Goal: Transaction & Acquisition: Obtain resource

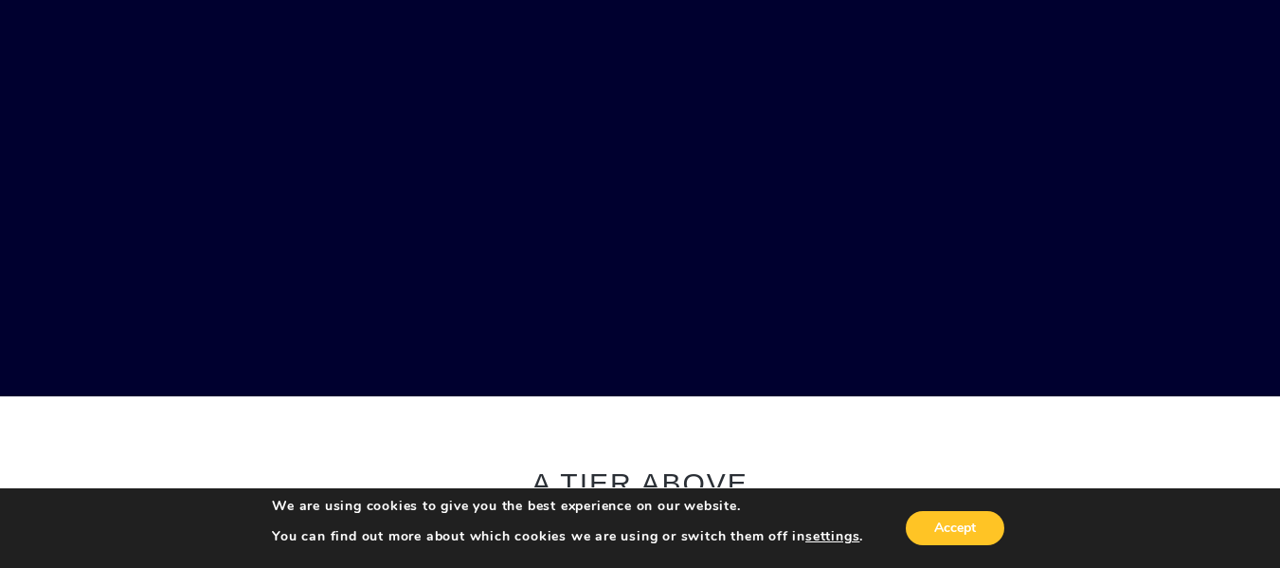
scroll to position [284, 0]
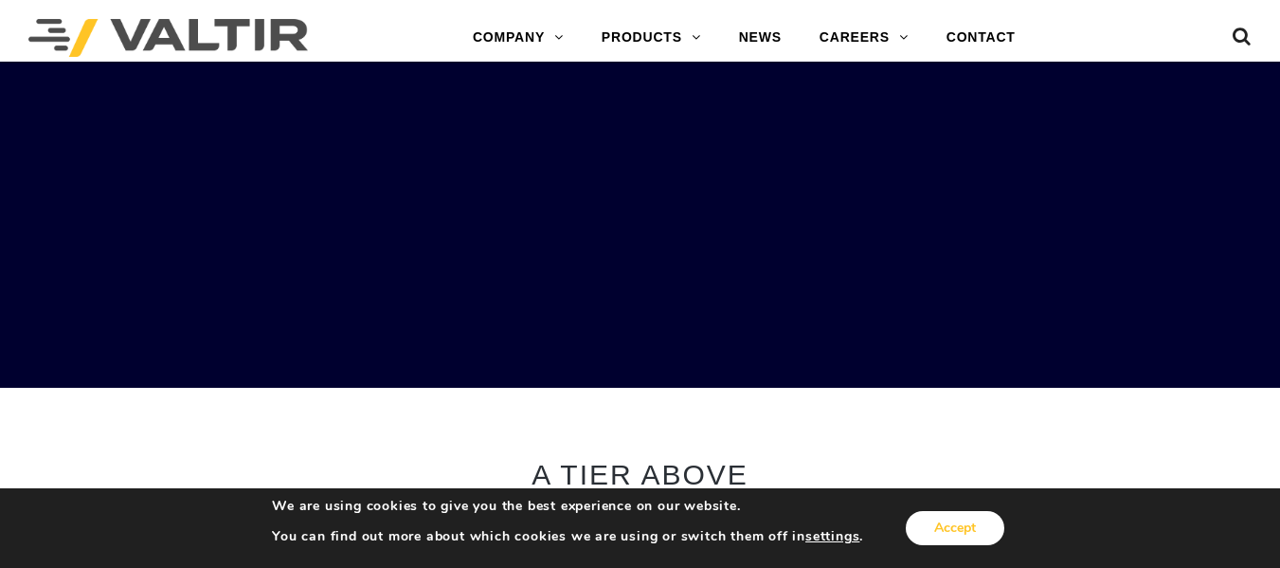
click at [978, 524] on button "Accept" at bounding box center [955, 528] width 99 height 34
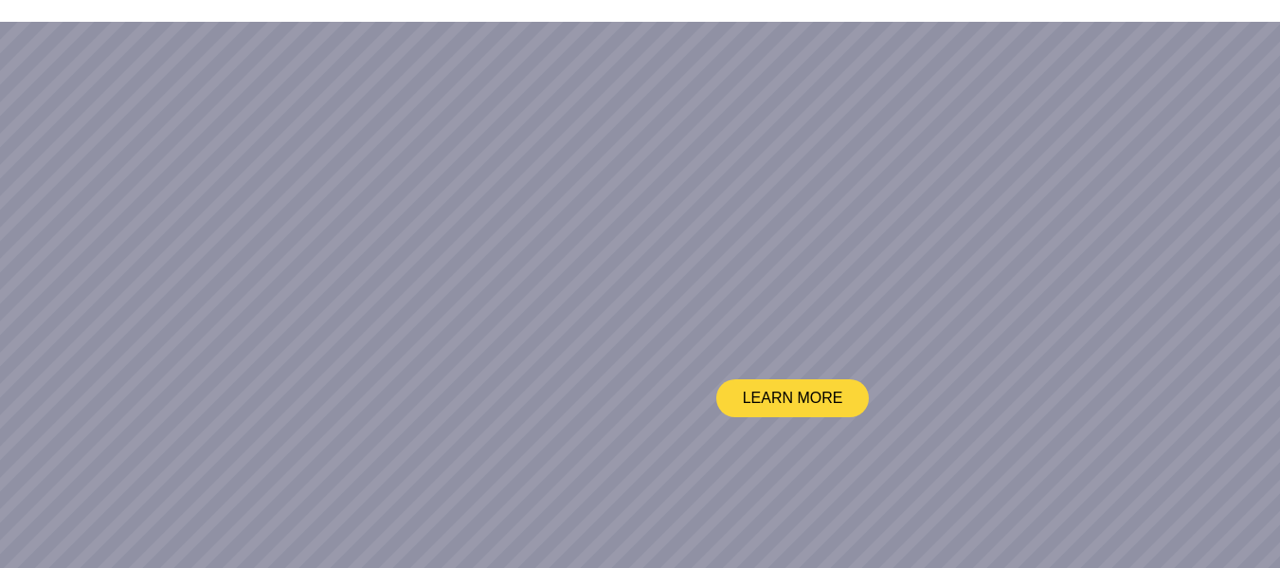
scroll to position [0, 0]
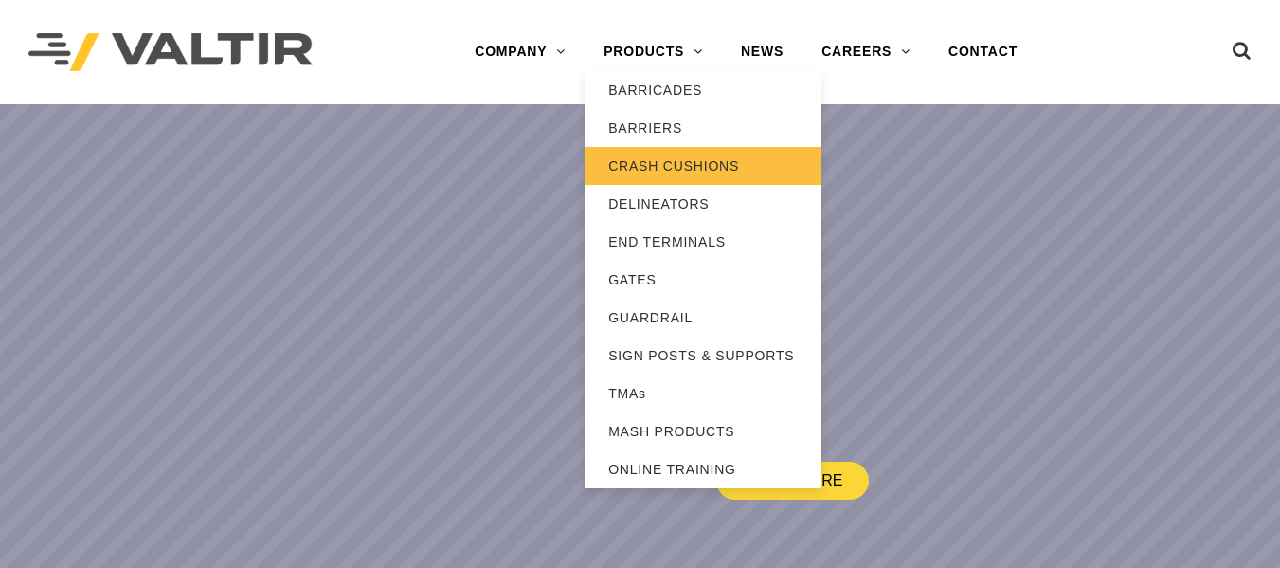
click at [663, 162] on link "CRASH CUSHIONS" at bounding box center [703, 166] width 237 height 38
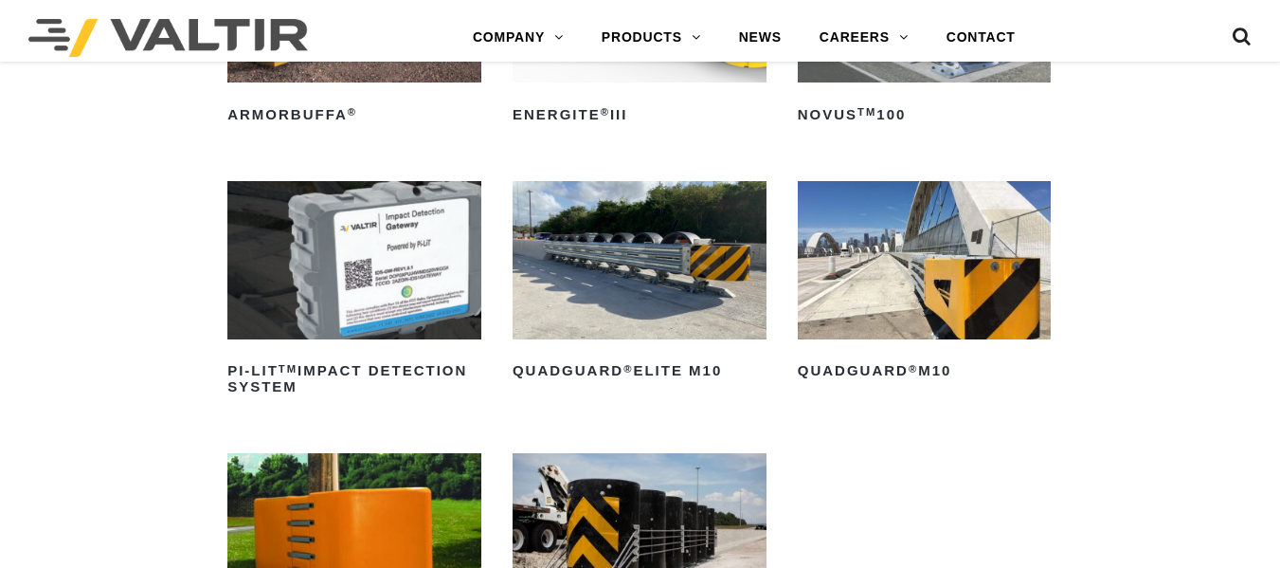
scroll to position [474, 0]
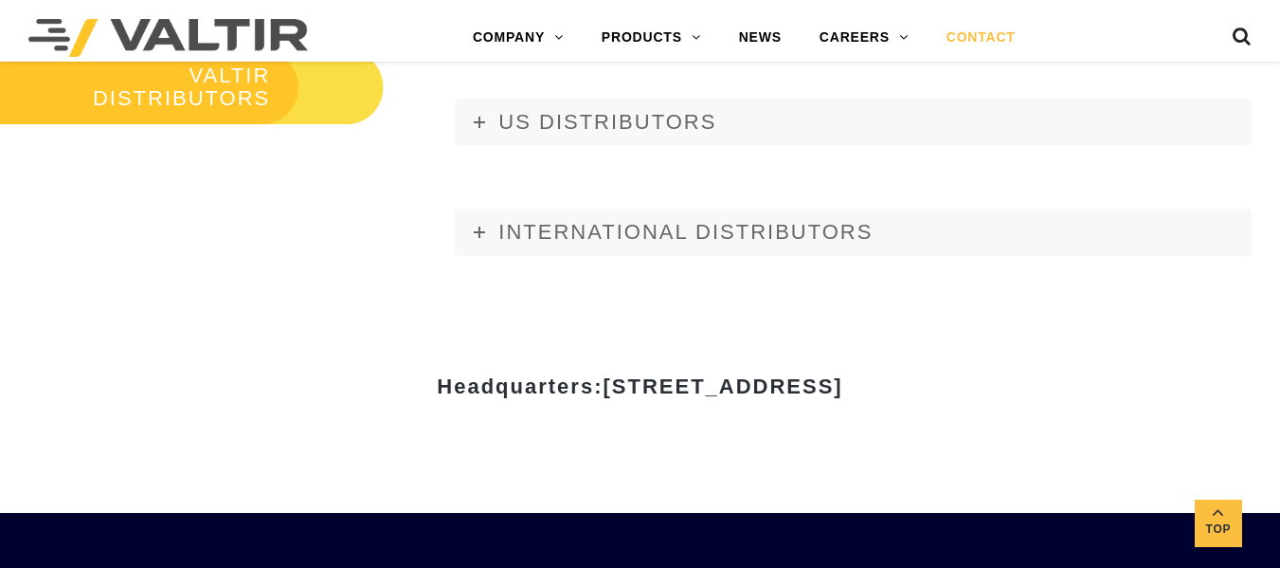
scroll to position [2180, 0]
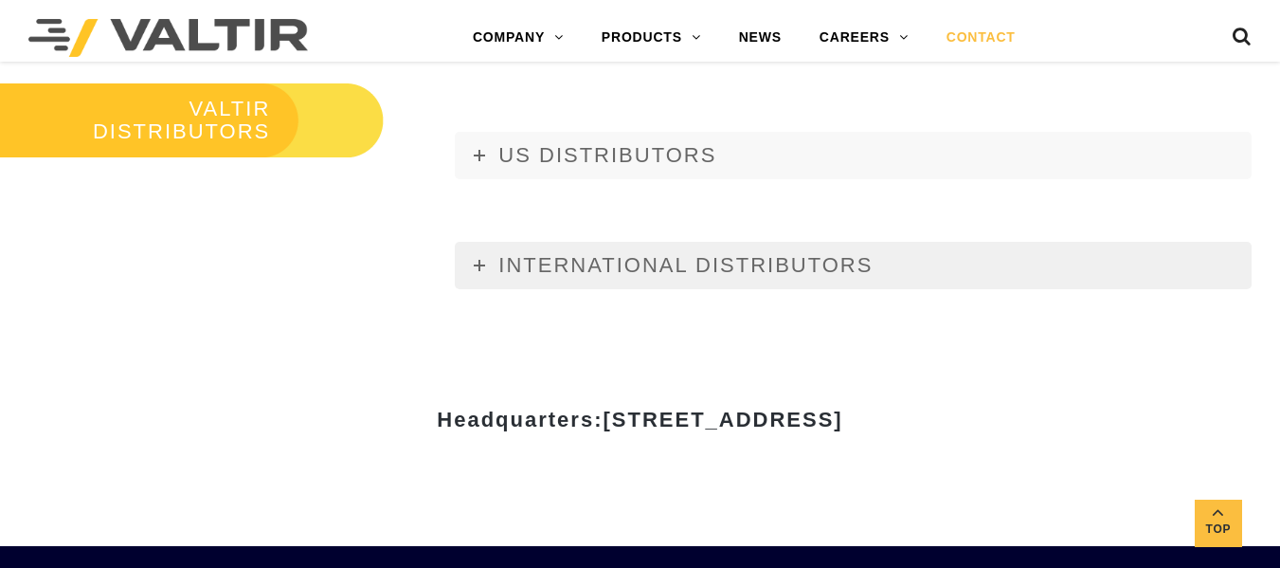
click at [482, 267] on icon at bounding box center [479, 265] width 11 height 11
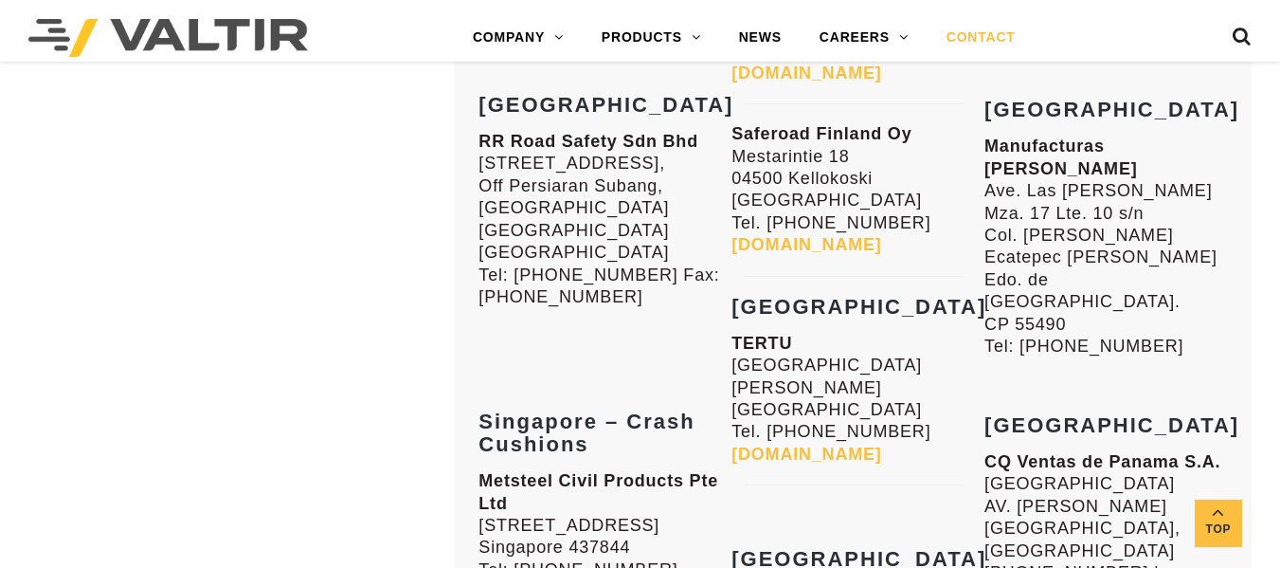
scroll to position [3980, 0]
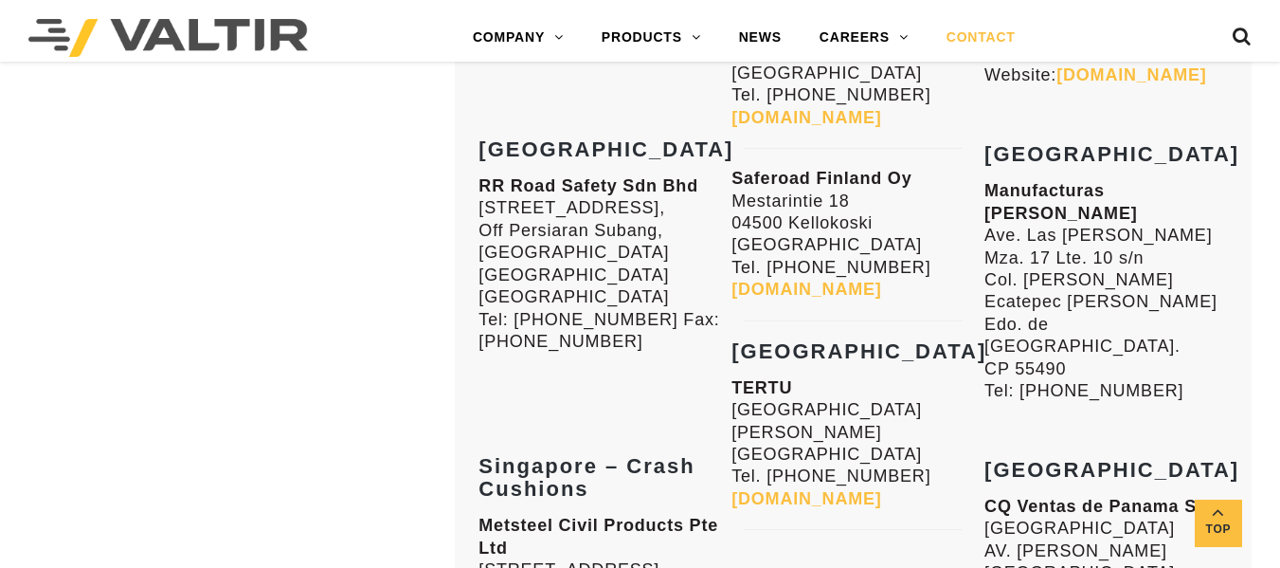
drag, startPoint x: 1140, startPoint y: 326, endPoint x: 1174, endPoint y: 343, distance: 38.1
click at [1178, 496] on p "CQ Ventas de Panama S.A. EDIFICIO CENTURY TOWER AV. RICARDO J. ALFARO PANAMA CI…" at bounding box center [1107, 573] width 244 height 155
copy p "+506-7011-4341"
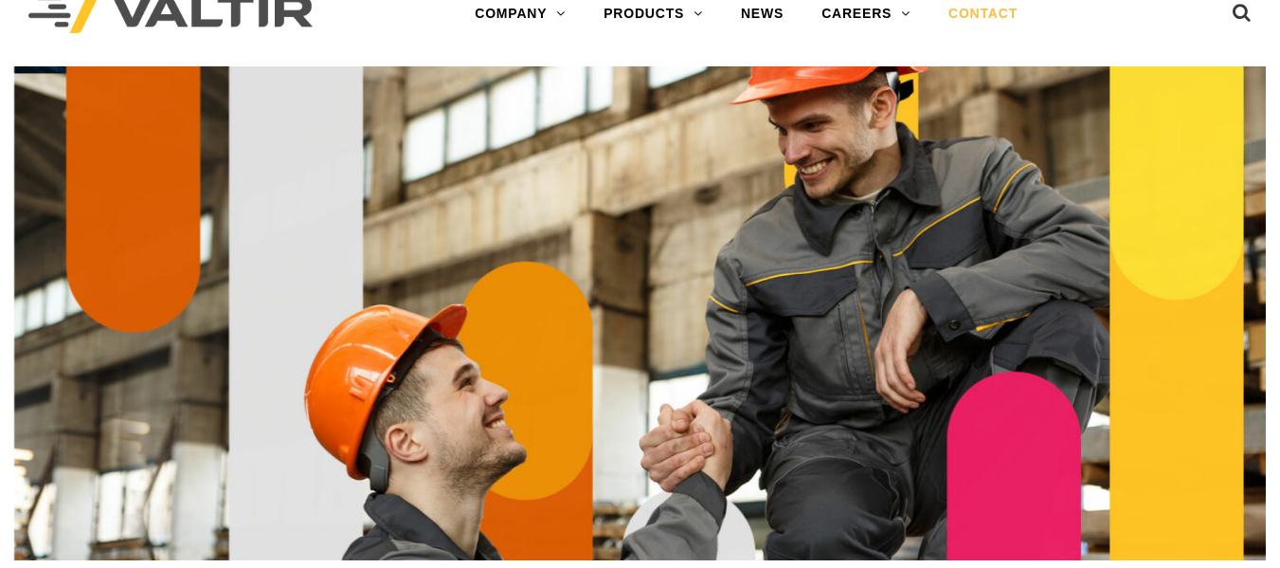
scroll to position [0, 0]
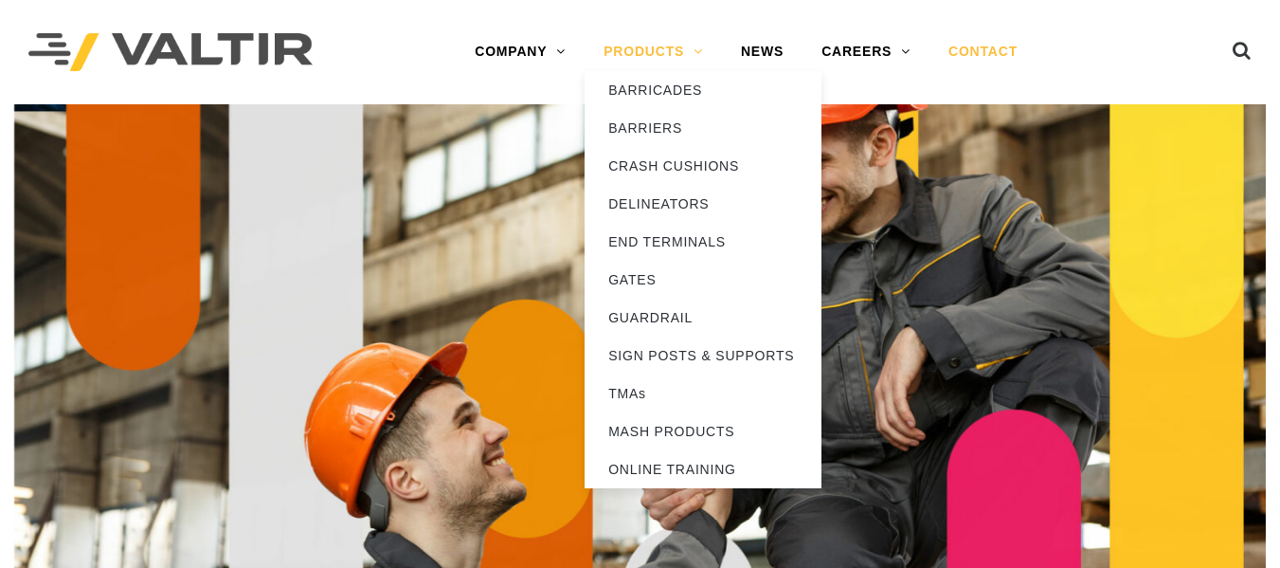
click at [695, 51] on link "PRODUCTS" at bounding box center [653, 52] width 137 height 38
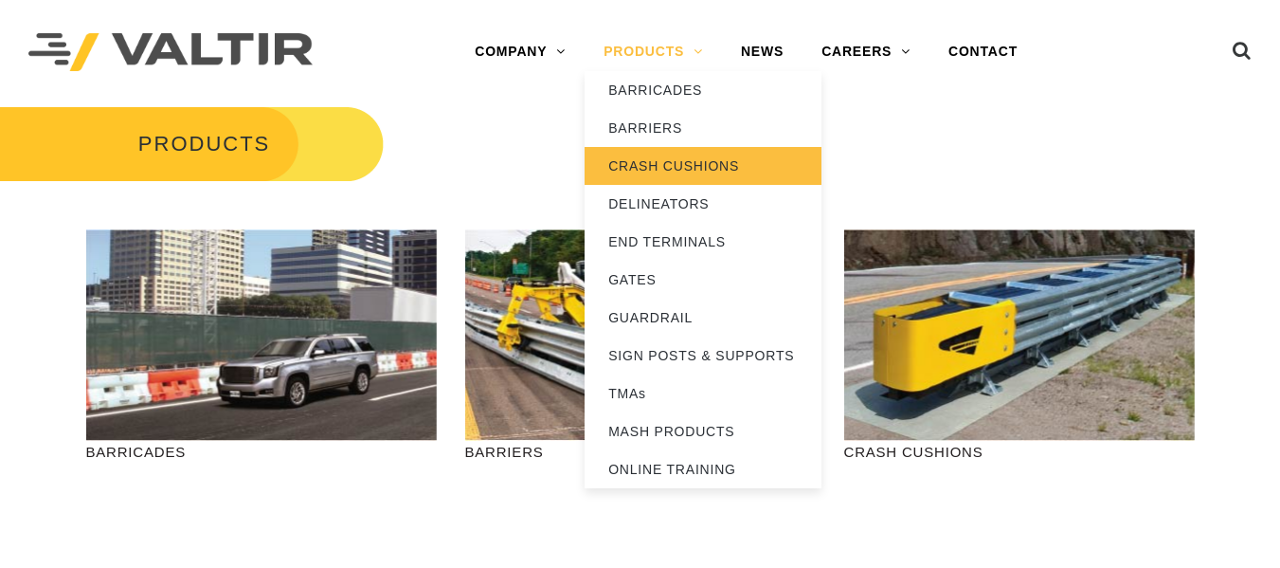
click at [697, 166] on link "CRASH CUSHIONS" at bounding box center [703, 166] width 237 height 38
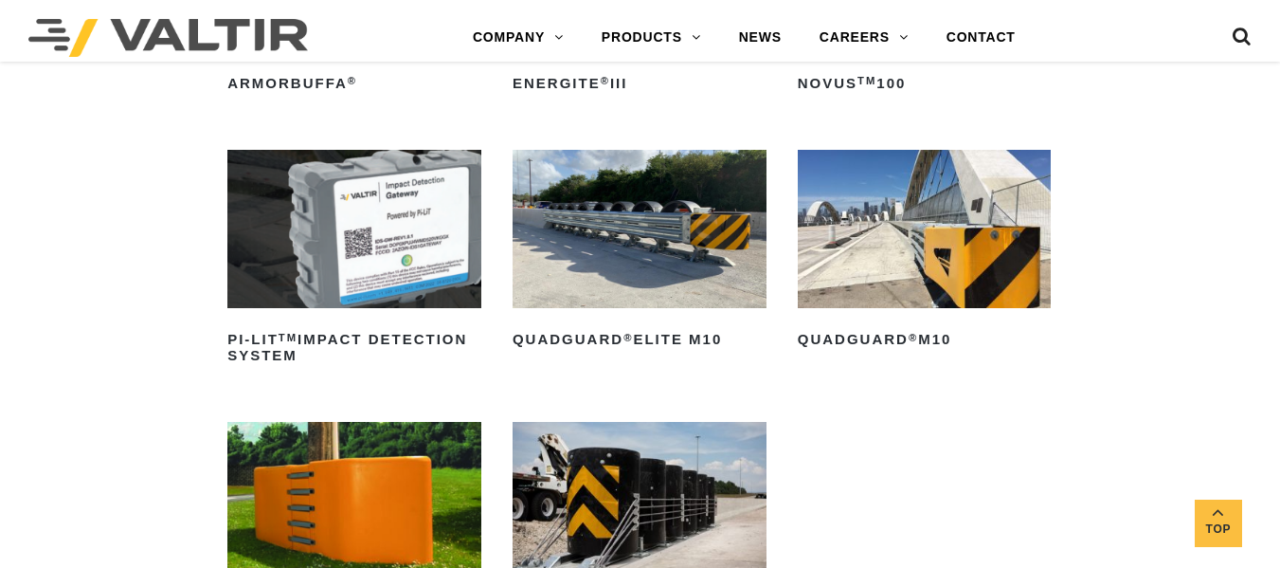
scroll to position [474, 0]
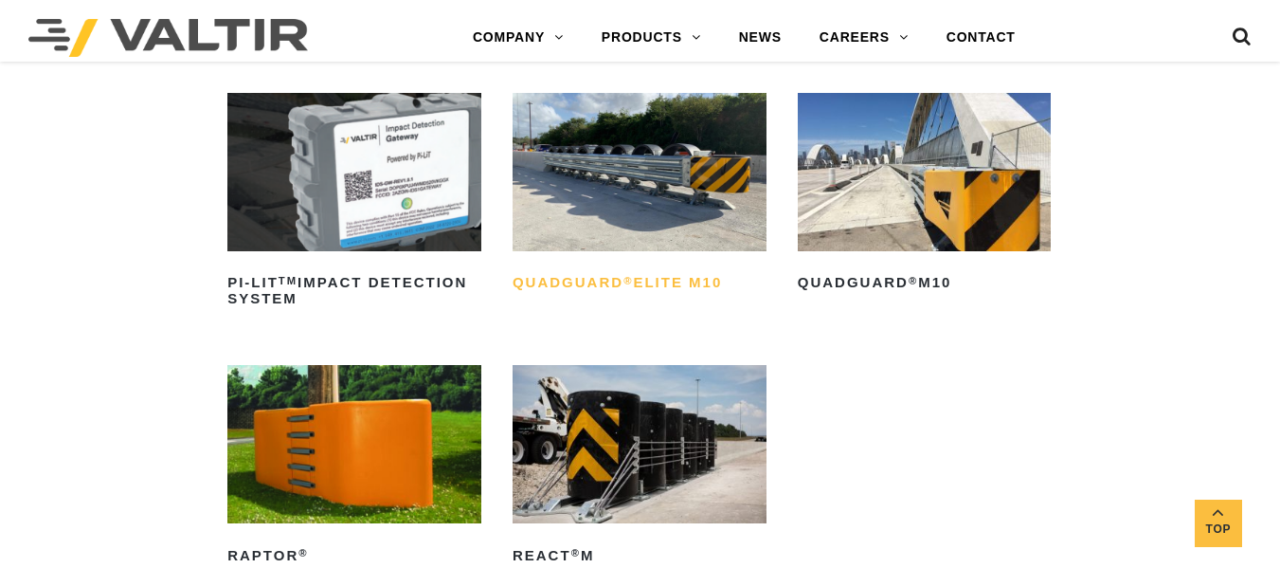
click at [647, 283] on h2 "QuadGuard ® Elite M10" at bounding box center [640, 283] width 254 height 30
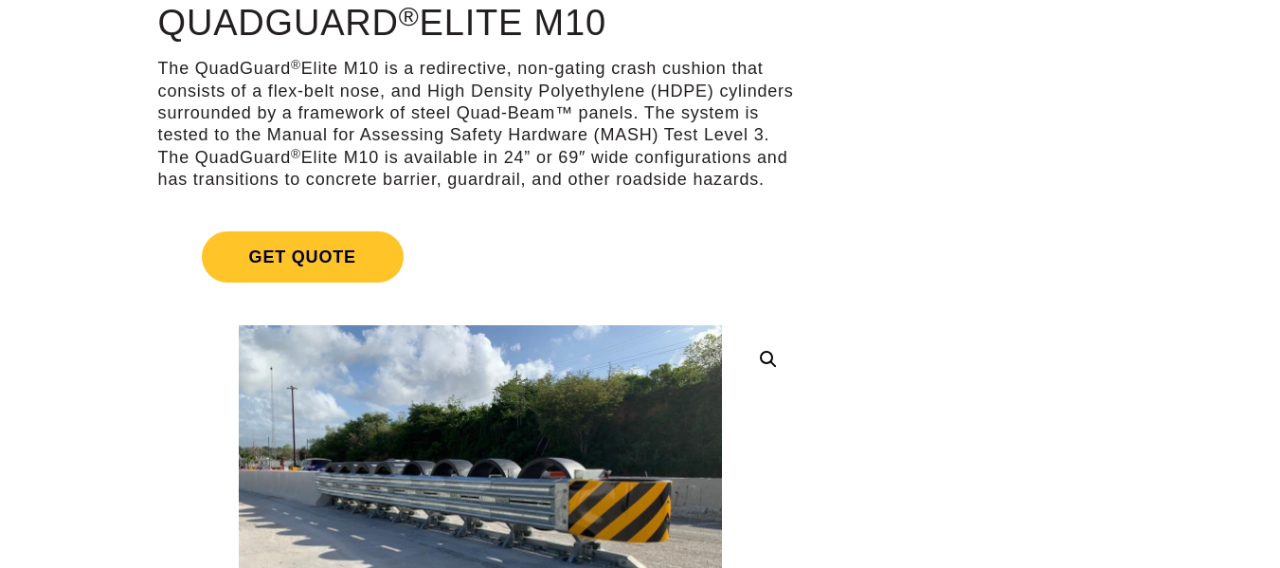
scroll to position [190, 0]
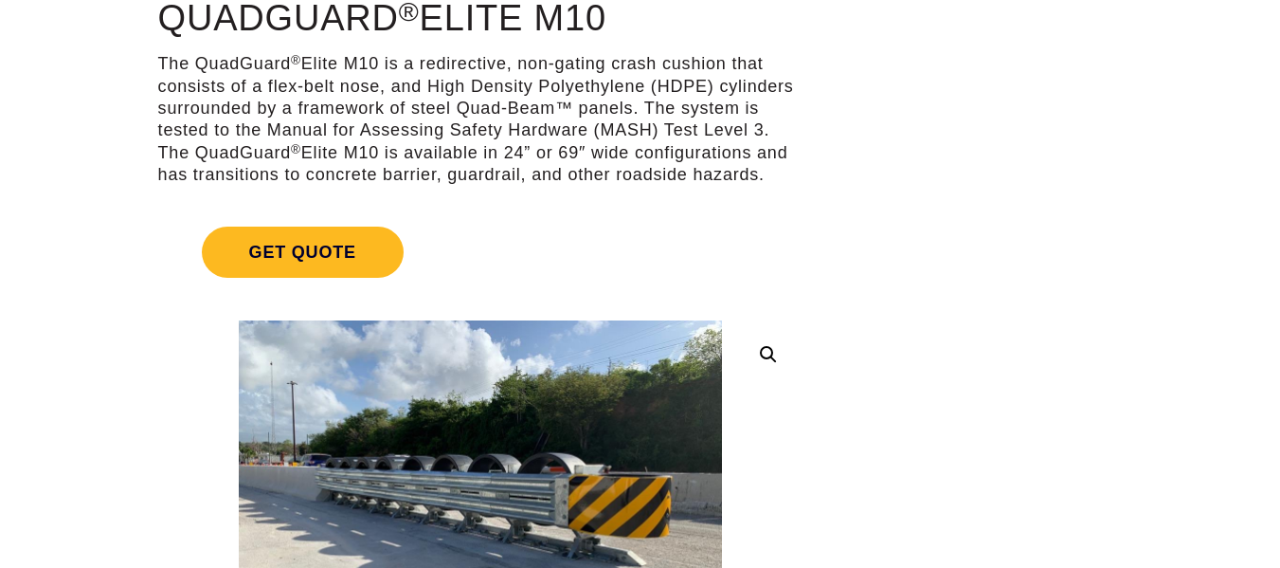
click at [297, 250] on span "Get Quote" at bounding box center [303, 251] width 202 height 51
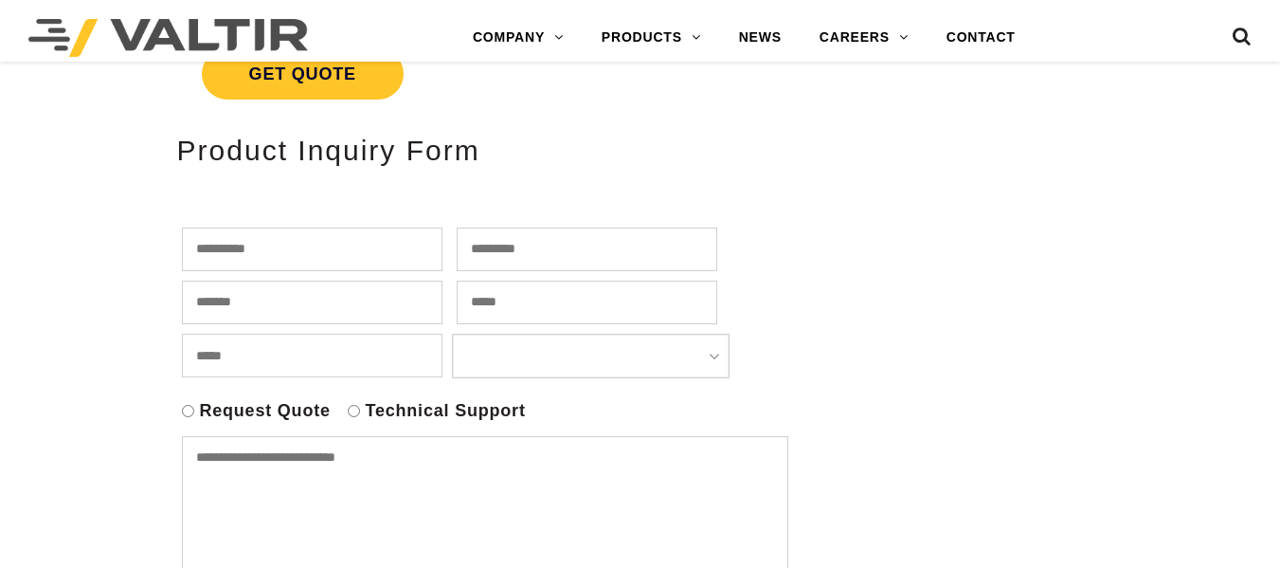
scroll to position [379, 0]
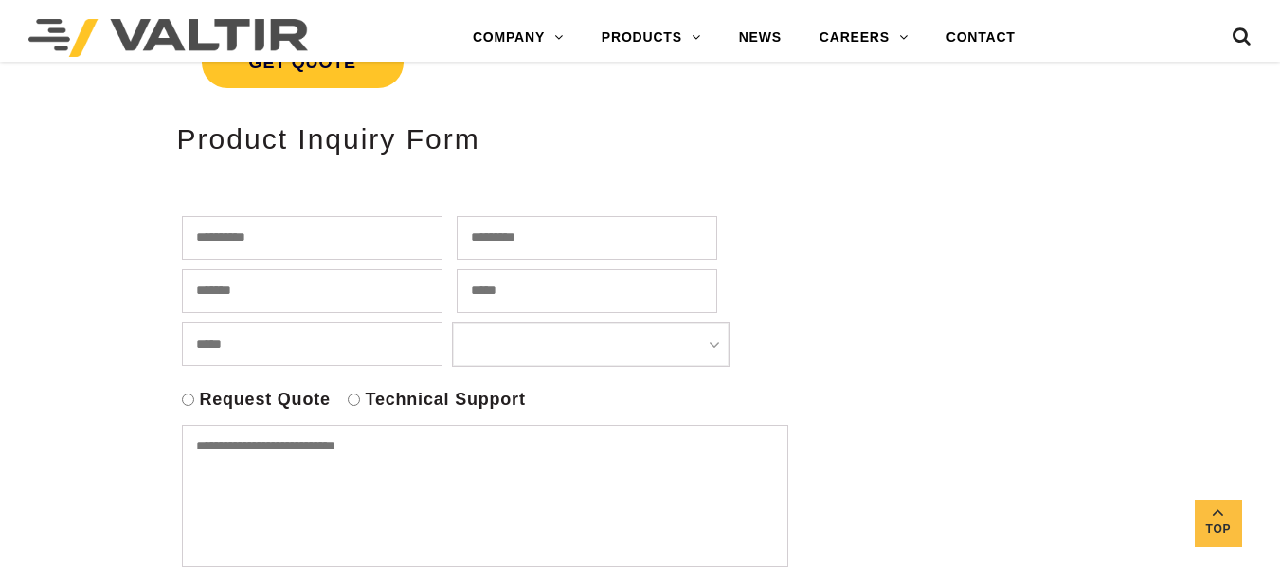
click at [268, 236] on input "text" at bounding box center [312, 238] width 261 height 44
type input "*****"
click at [285, 288] on input "text" at bounding box center [312, 291] width 261 height 44
type input "*"
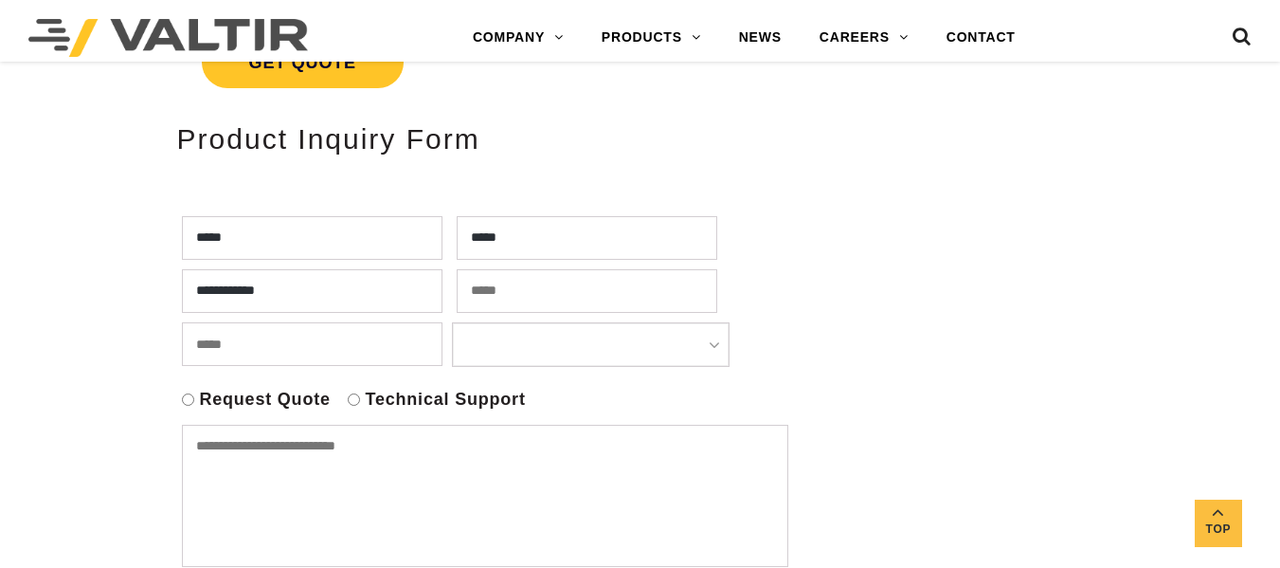
type input "**********"
click at [305, 349] on input "text" at bounding box center [312, 344] width 261 height 44
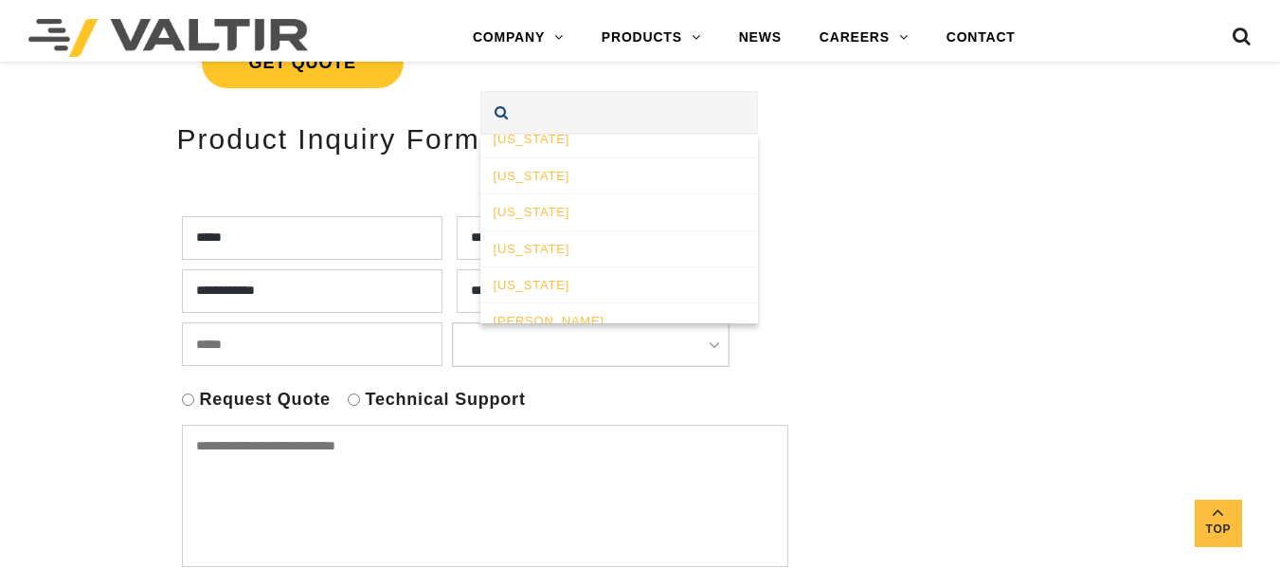
scroll to position [245, 0]
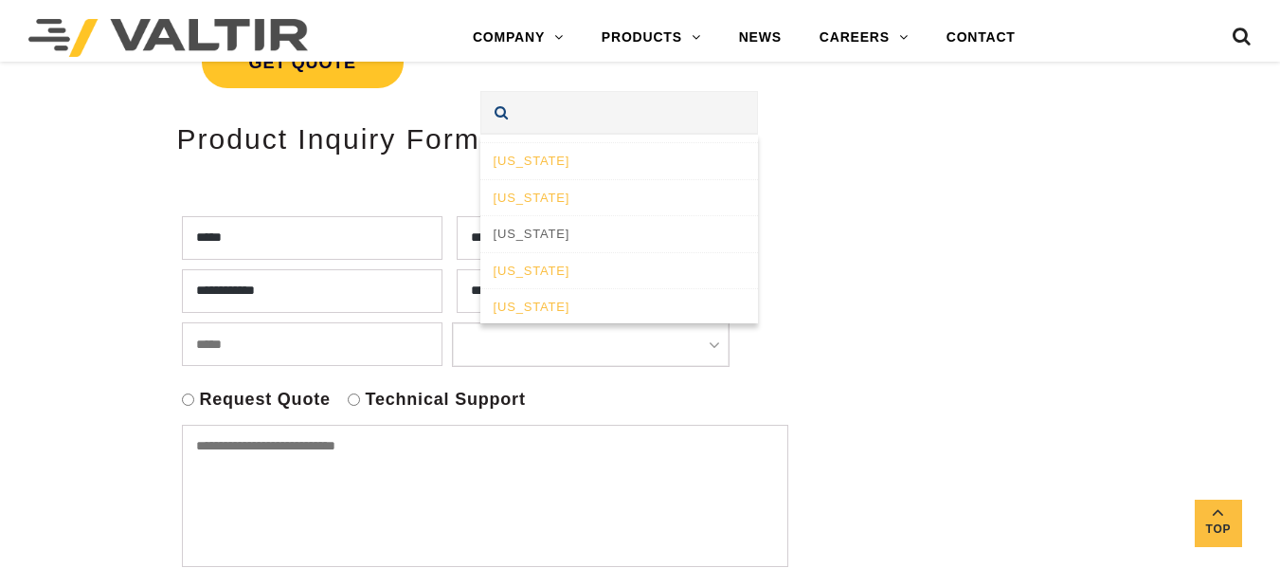
select select "*******"
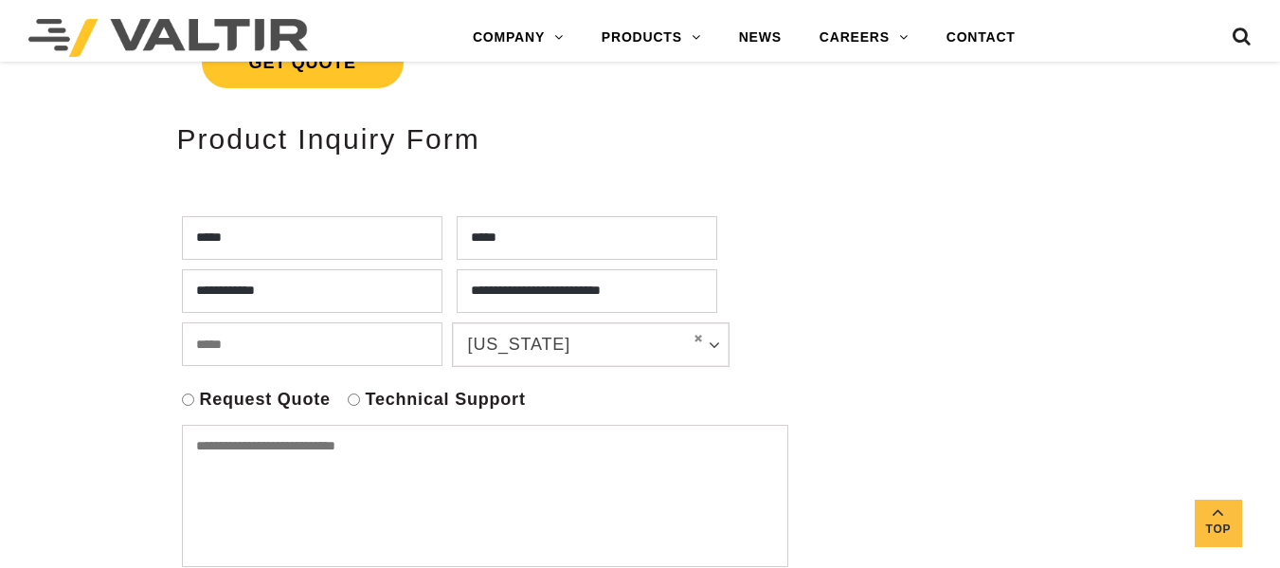
click at [294, 347] on input "text" at bounding box center [312, 344] width 261 height 44
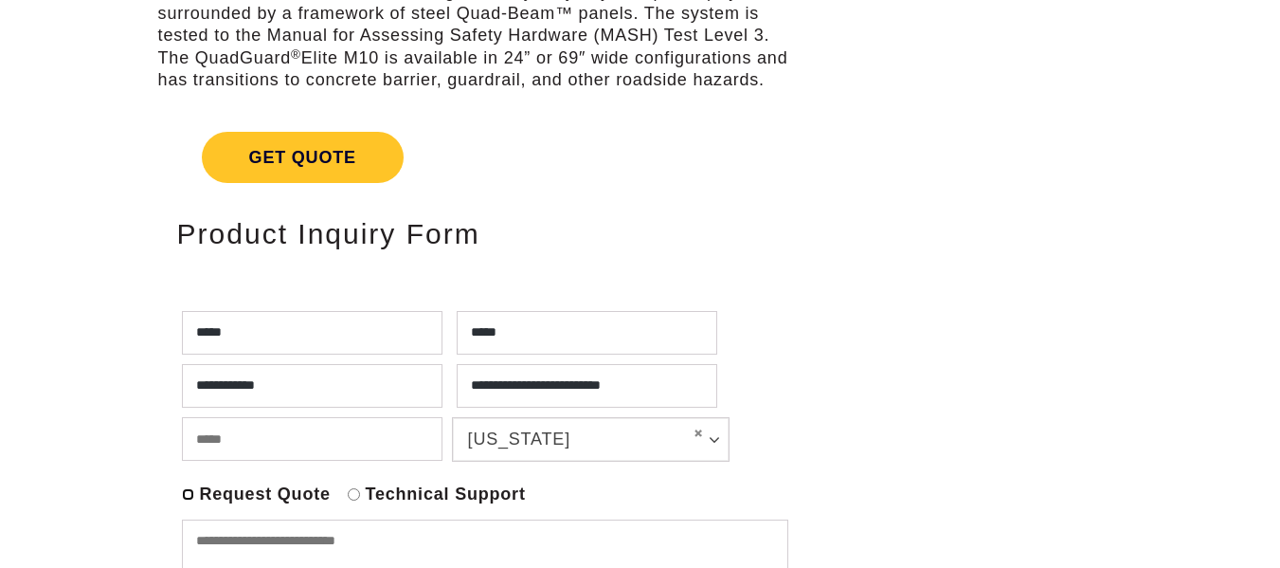
scroll to position [0, 0]
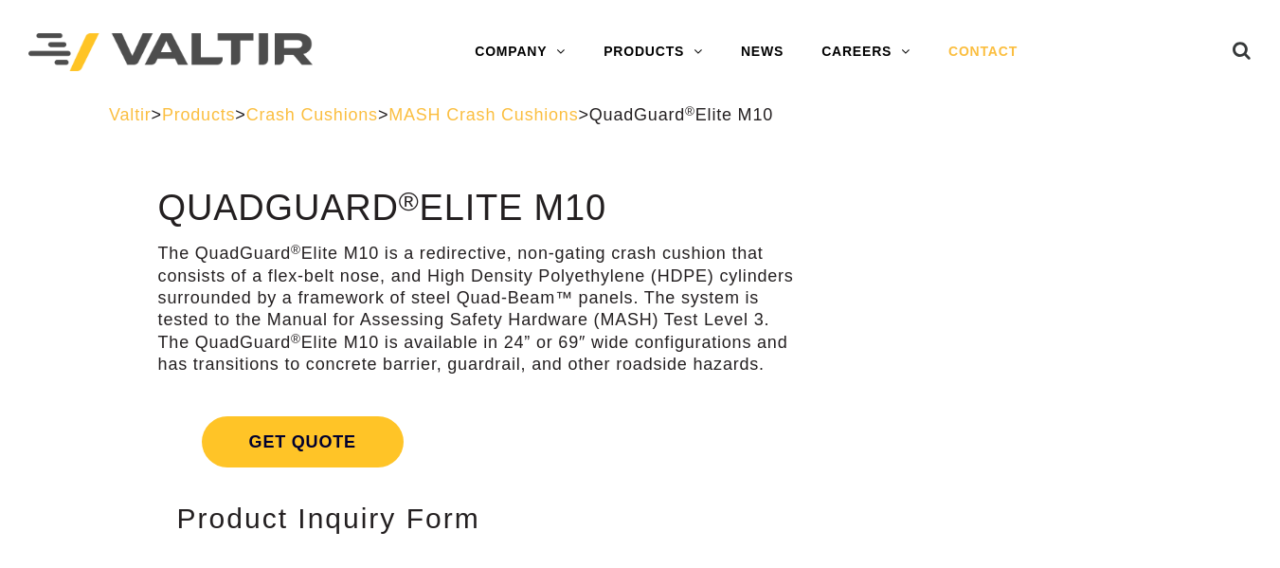
click at [968, 54] on link "CONTACT" at bounding box center [983, 52] width 107 height 38
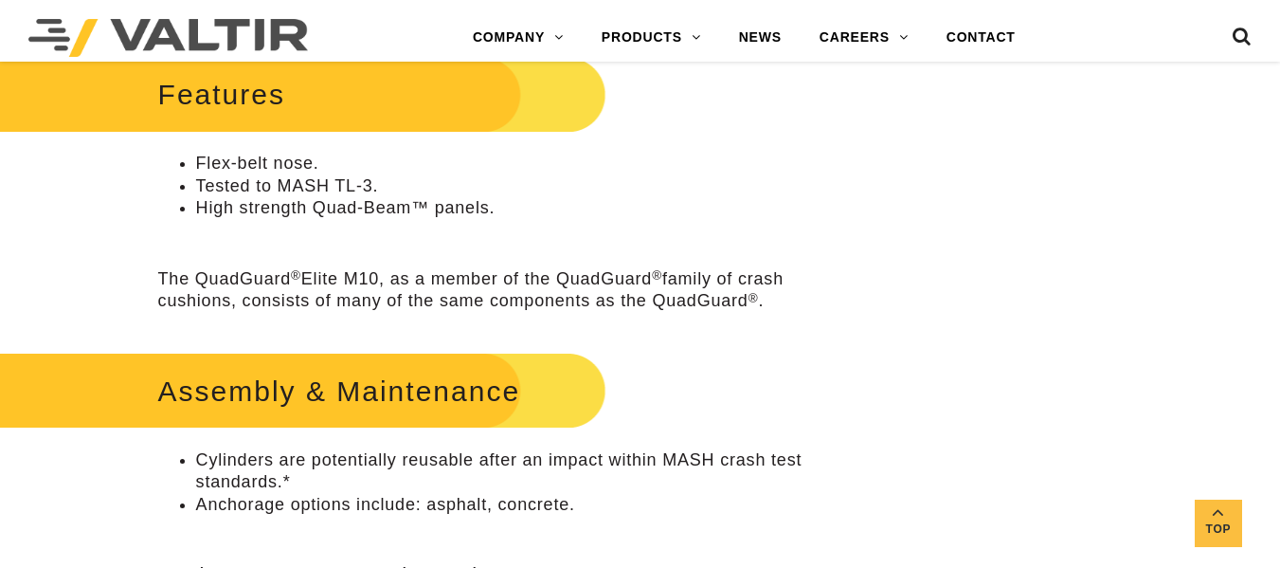
scroll to position [1494, 0]
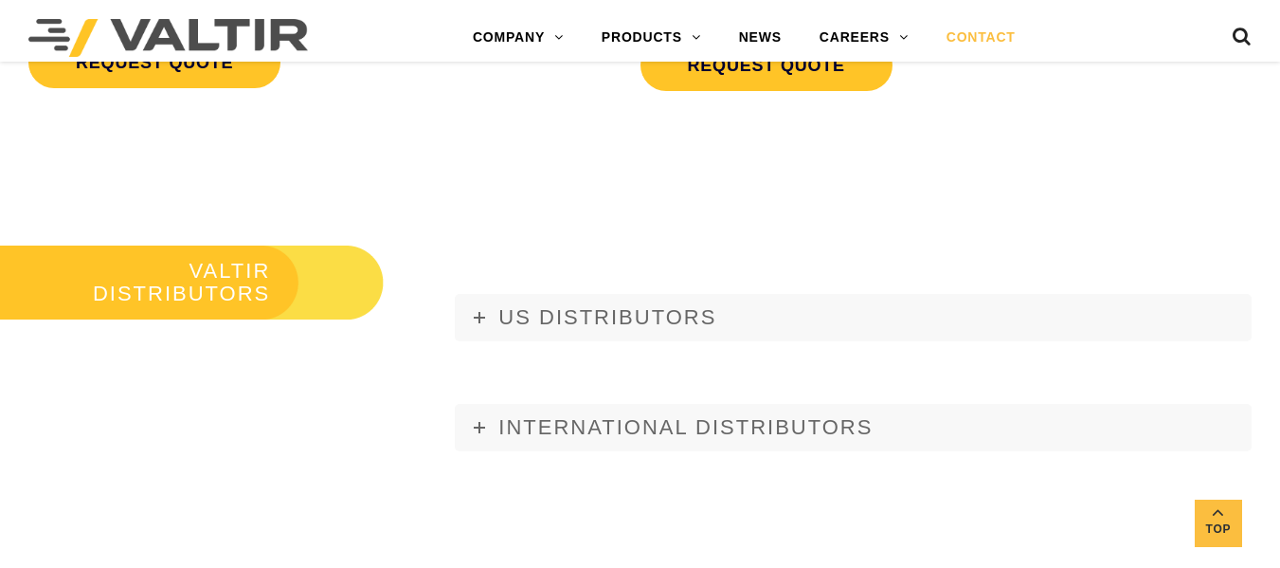
scroll to position [2158, 0]
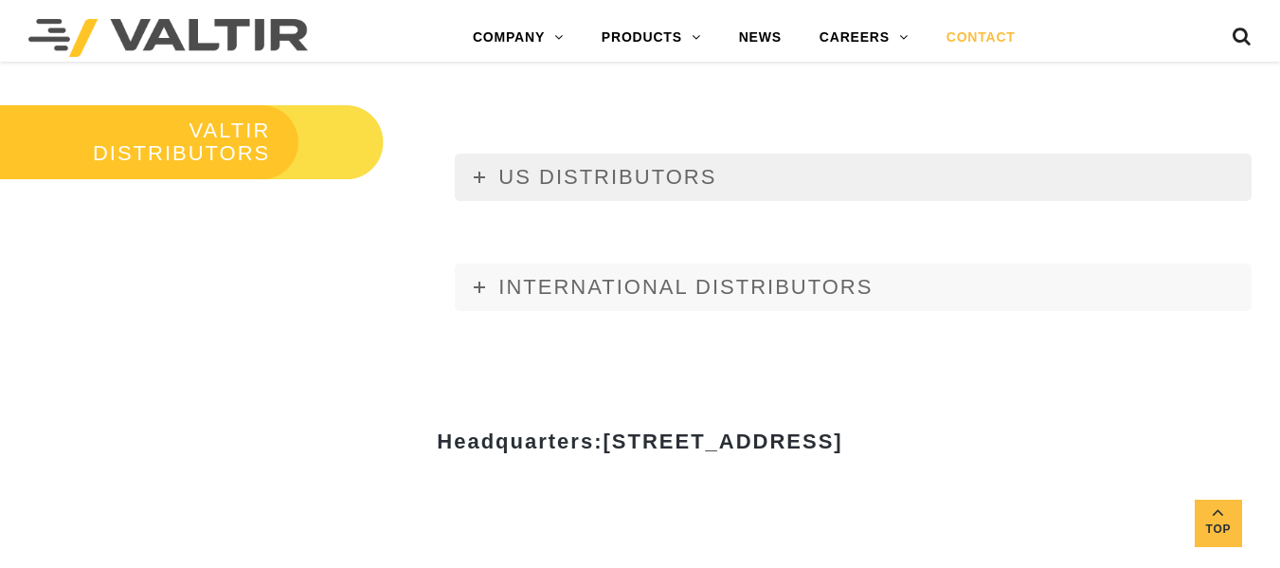
click at [473, 174] on link "US DISTRIBUTORS" at bounding box center [853, 177] width 797 height 47
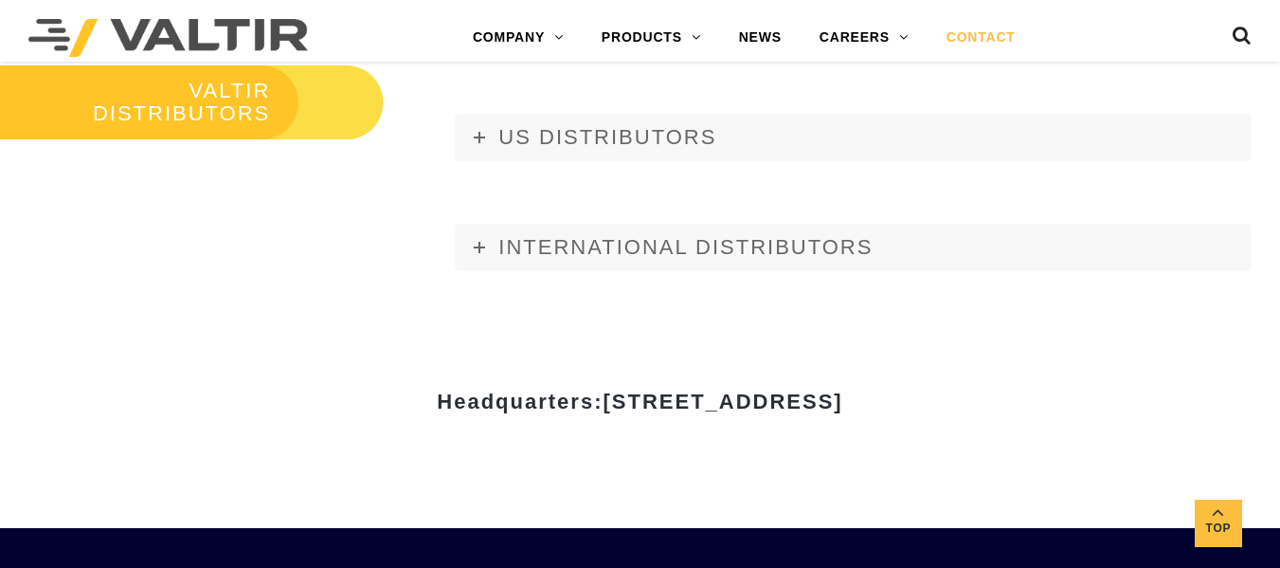
scroll to position [2347, 0]
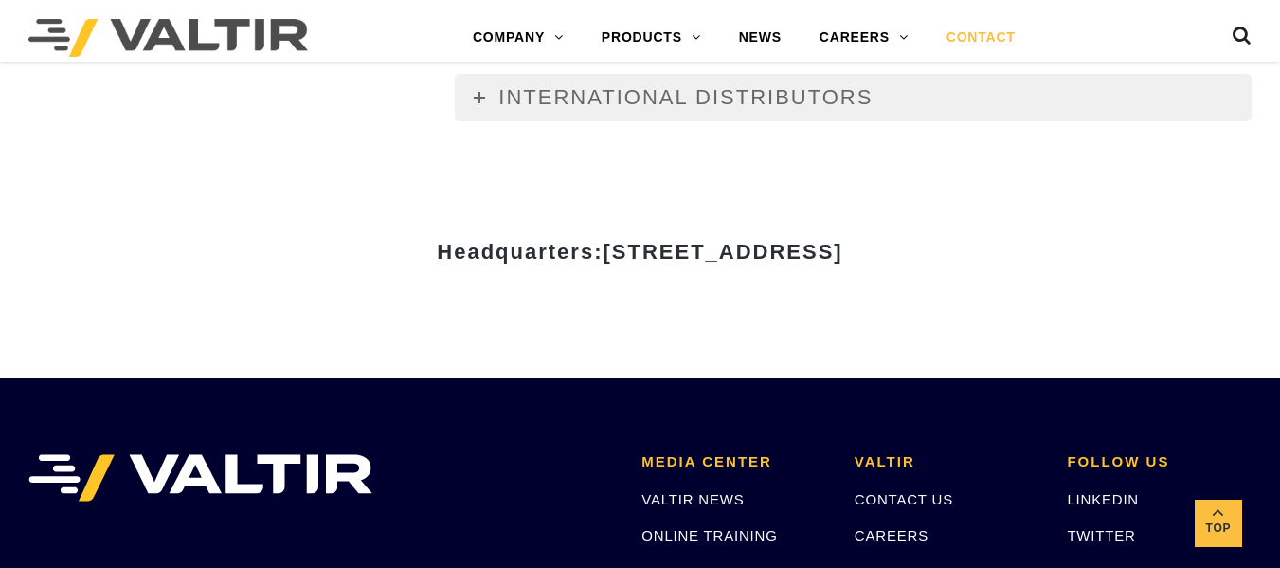
click at [591, 111] on link "INTERNATIONAL DISTRIBUTORS" at bounding box center [853, 97] width 797 height 47
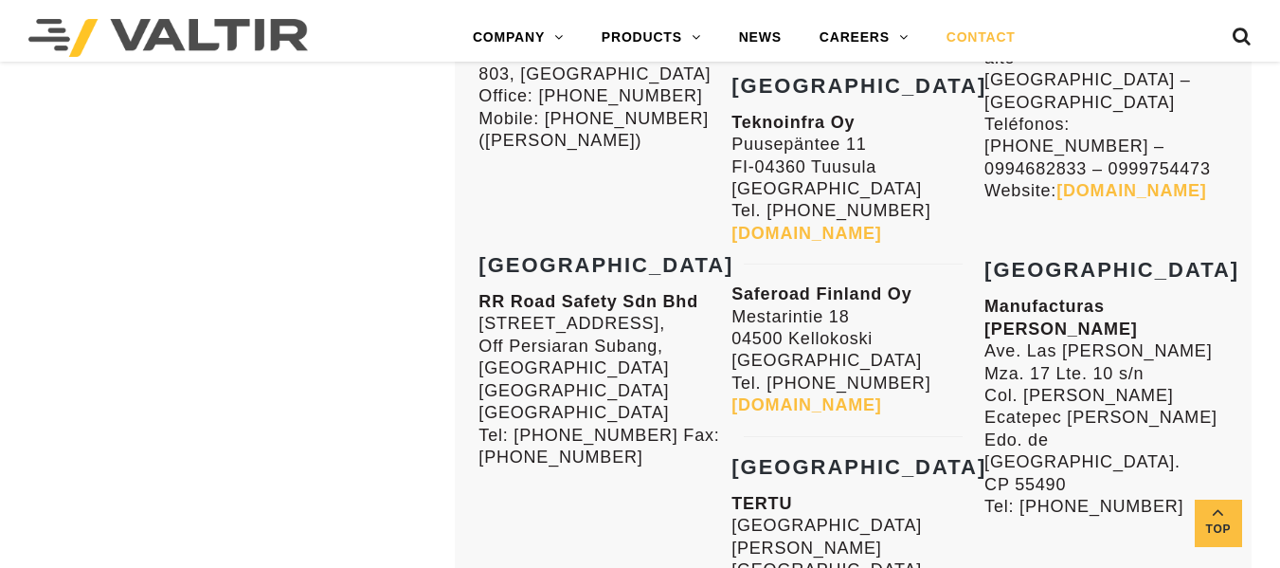
scroll to position [3864, 0]
drag, startPoint x: 987, startPoint y: 299, endPoint x: 1219, endPoint y: 464, distance: 284.8
copy div "Panama CQ Ventas de Panama S.A. EDIFICIO CENTURY TOWER AV. [PERSON_NAME][GEOGRA…"
